Goal: Information Seeking & Learning: Learn about a topic

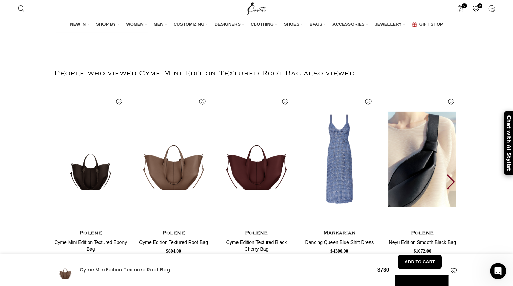
scroll to position [1627, 0]
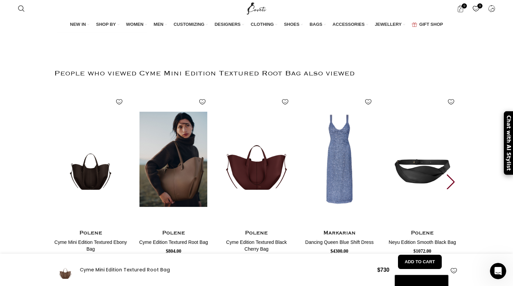
click at [172, 193] on img "2 / 20" at bounding box center [173, 159] width 75 height 140
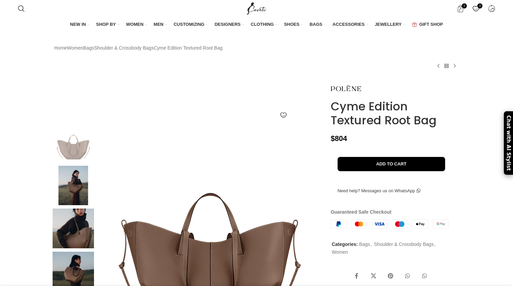
click at [73, 205] on img at bounding box center [73, 186] width 41 height 40
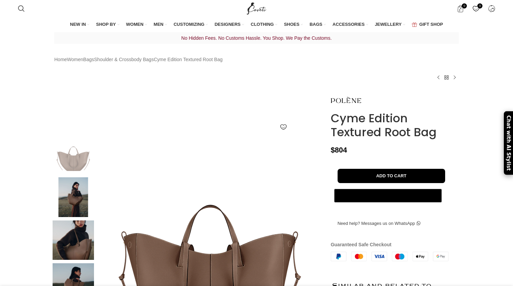
click at [79, 243] on img at bounding box center [73, 240] width 41 height 40
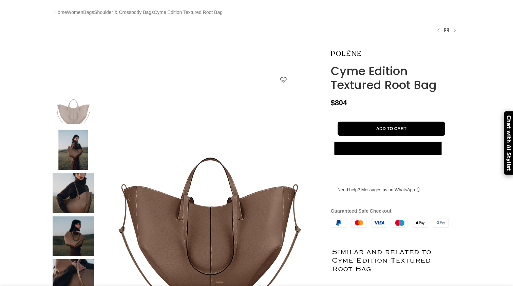
scroll to position [87, 0]
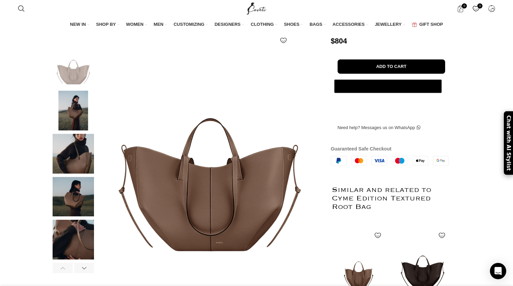
click at [76, 216] on img at bounding box center [73, 197] width 41 height 40
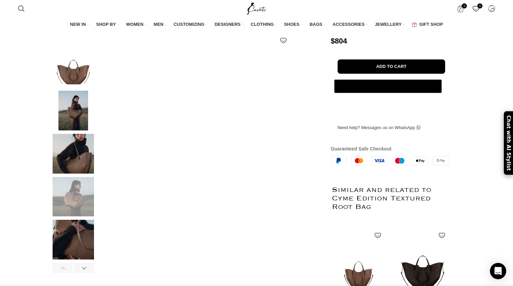
click at [73, 249] on img at bounding box center [73, 239] width 41 height 40
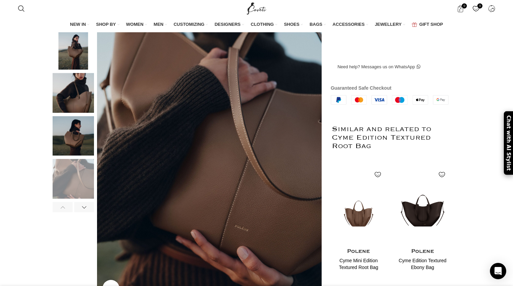
scroll to position [146, 0]
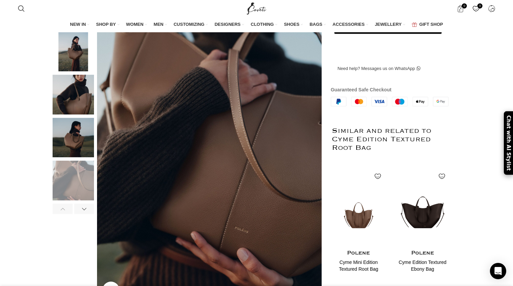
click at [85, 229] on div "Click to enlarge" at bounding box center [188, 146] width 270 height 315
click at [84, 214] on div at bounding box center [84, 209] width 20 height 10
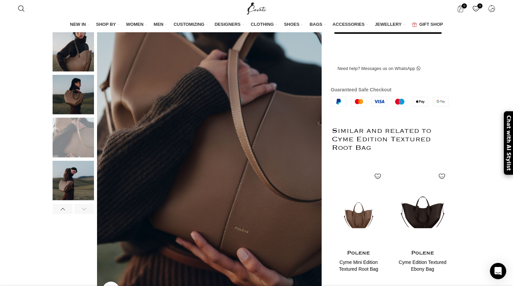
click at [82, 200] on img at bounding box center [73, 180] width 41 height 40
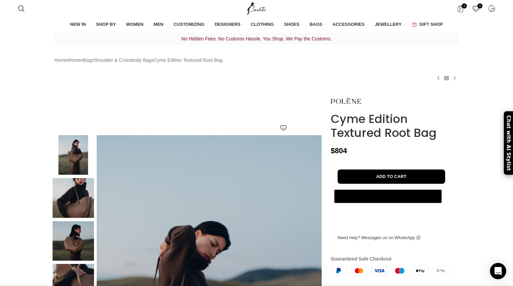
scroll to position [0, 0]
click at [78, 168] on img at bounding box center [73, 155] width 41 height 40
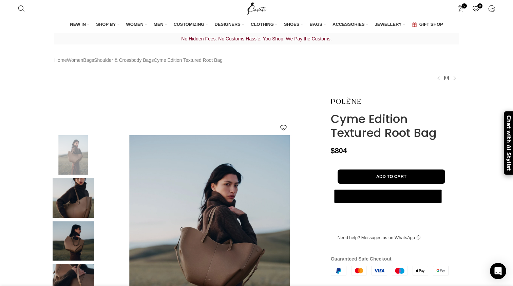
scroll to position [0, 286]
click at [382, 0] on div "0 items $ 0 0 Wishlist Login / Register" at bounding box center [384, 8] width 227 height 17
